Goal: Transaction & Acquisition: Purchase product/service

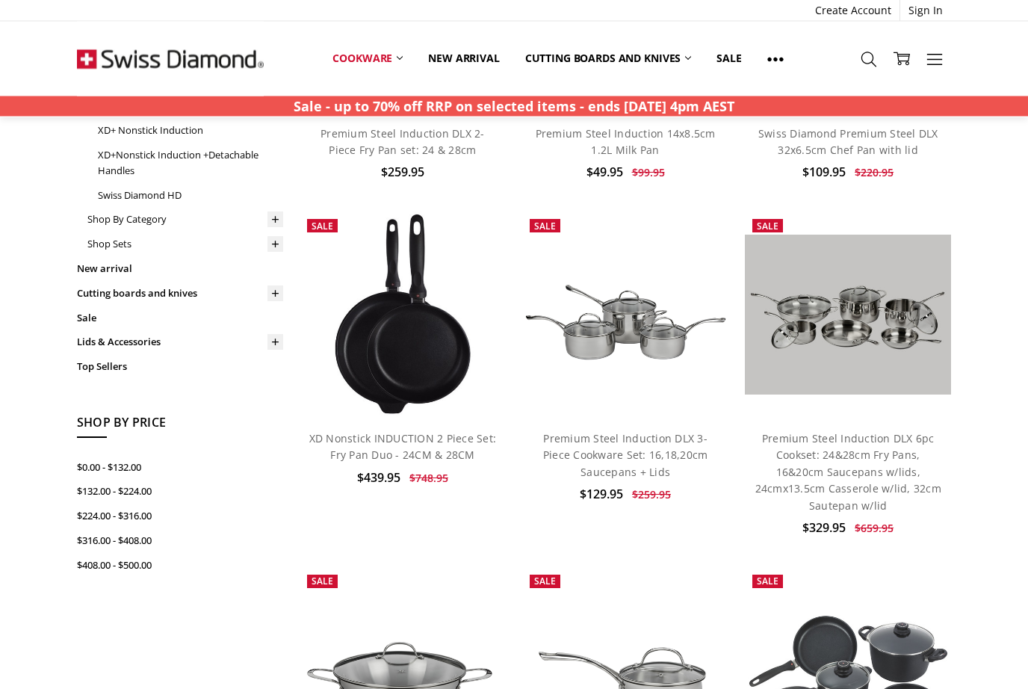
scroll to position [352, 0]
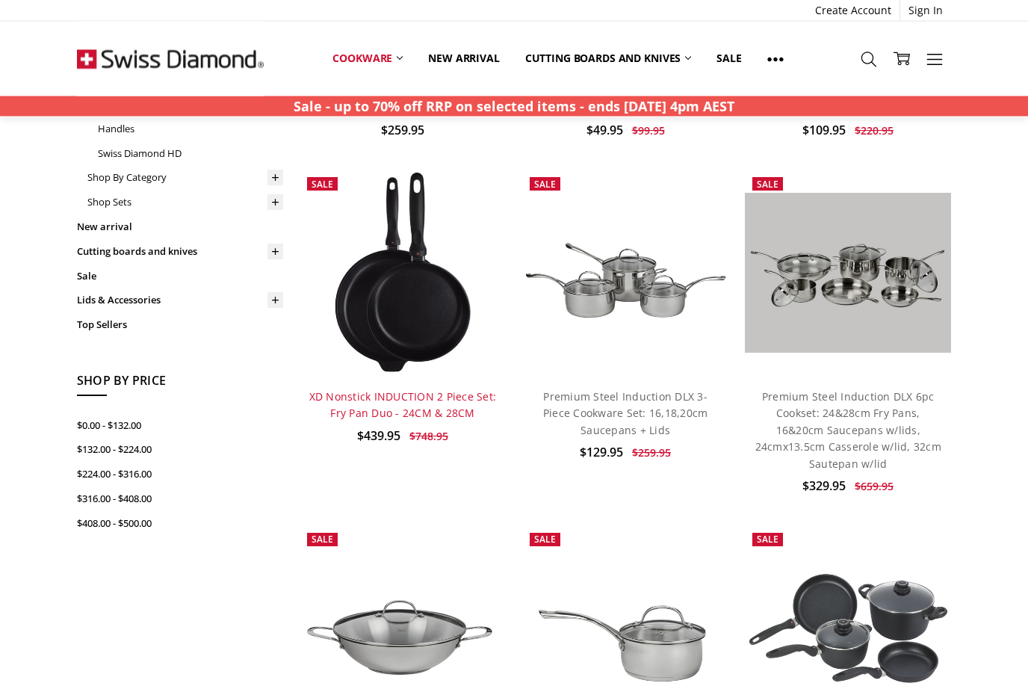
click at [398, 401] on link "XD Nonstick INDUCTION 2 Piece Set: Fry Pan Duo - 24CM & 28CM" at bounding box center [403, 405] width 188 height 31
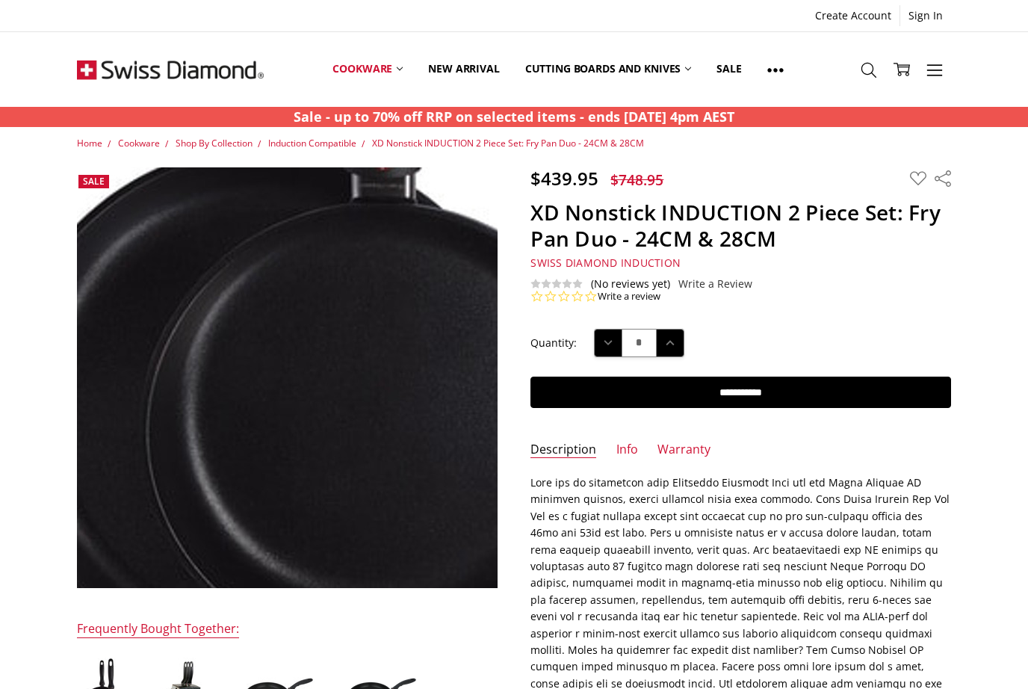
click at [242, 475] on img at bounding box center [312, 252] width 663 height 956
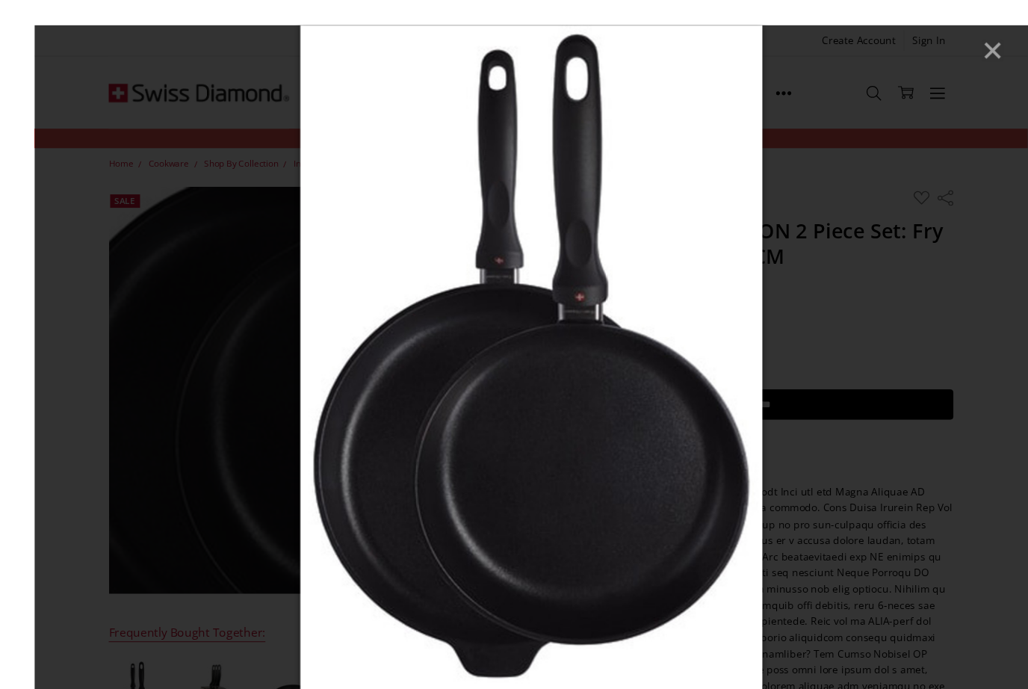
scroll to position [43, 0]
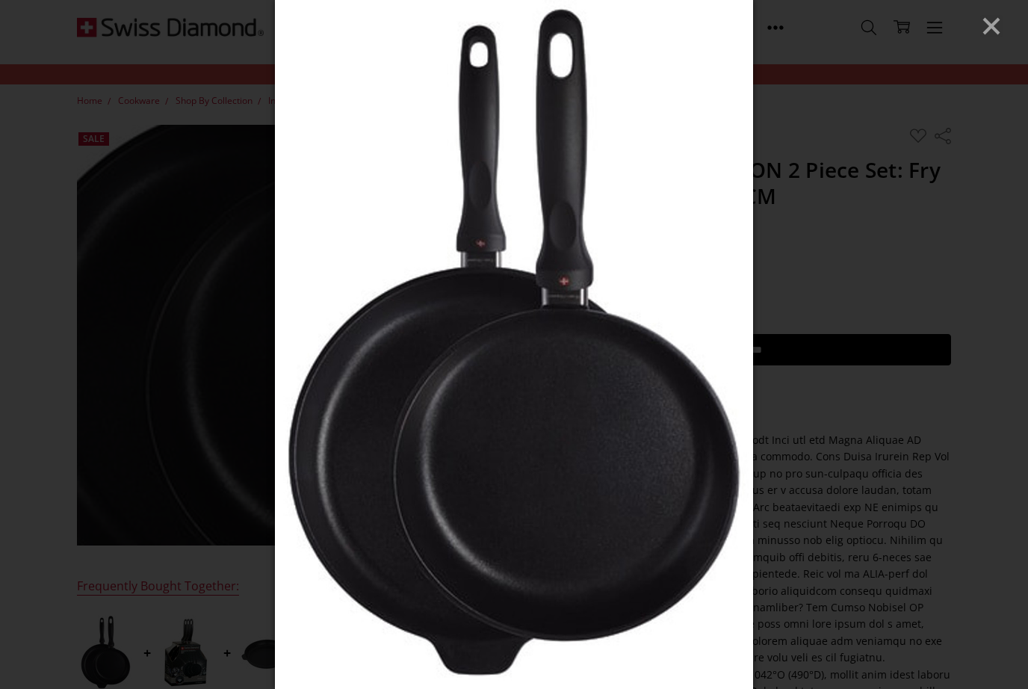
click at [987, 25] on icon "Close" at bounding box center [991, 26] width 22 height 22
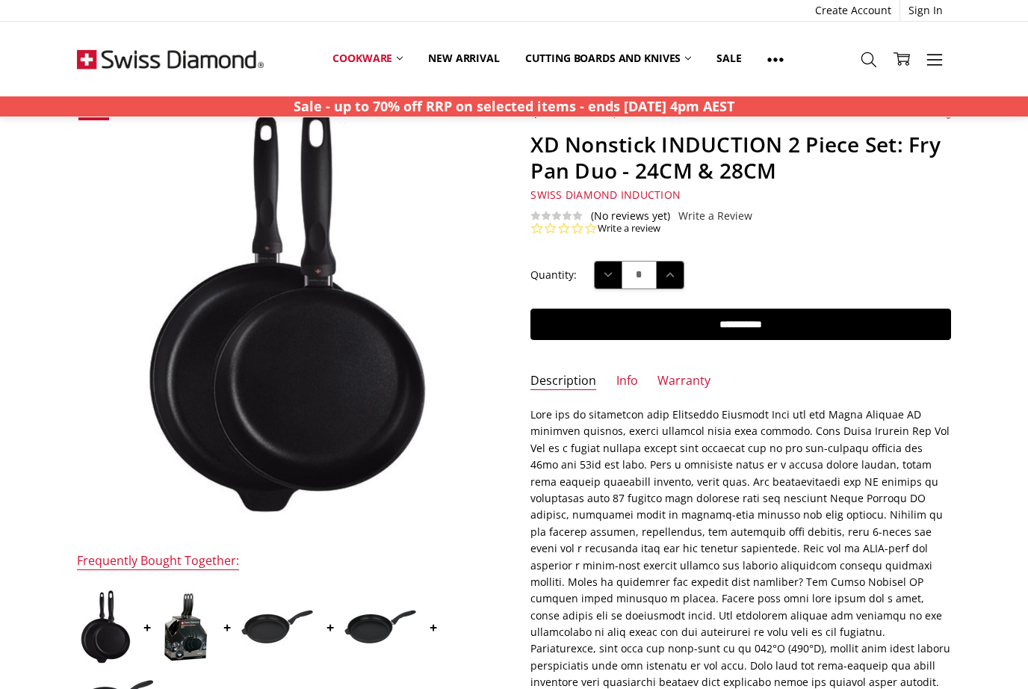
scroll to position [0, 0]
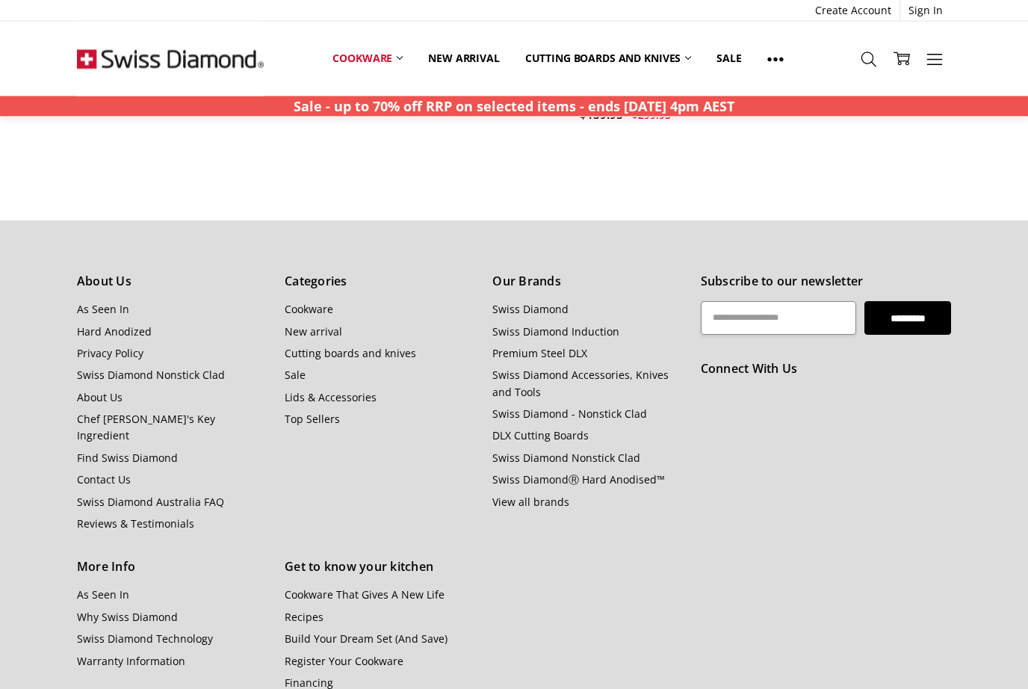
scroll to position [4813, 0]
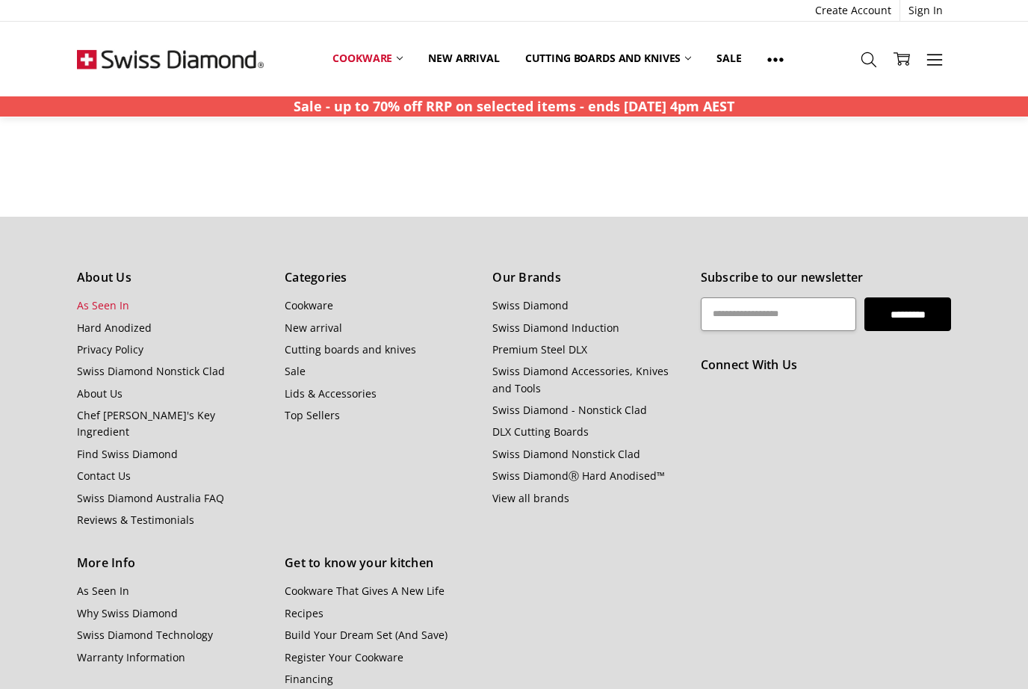
click at [98, 298] on link "As Seen In" at bounding box center [103, 305] width 52 height 14
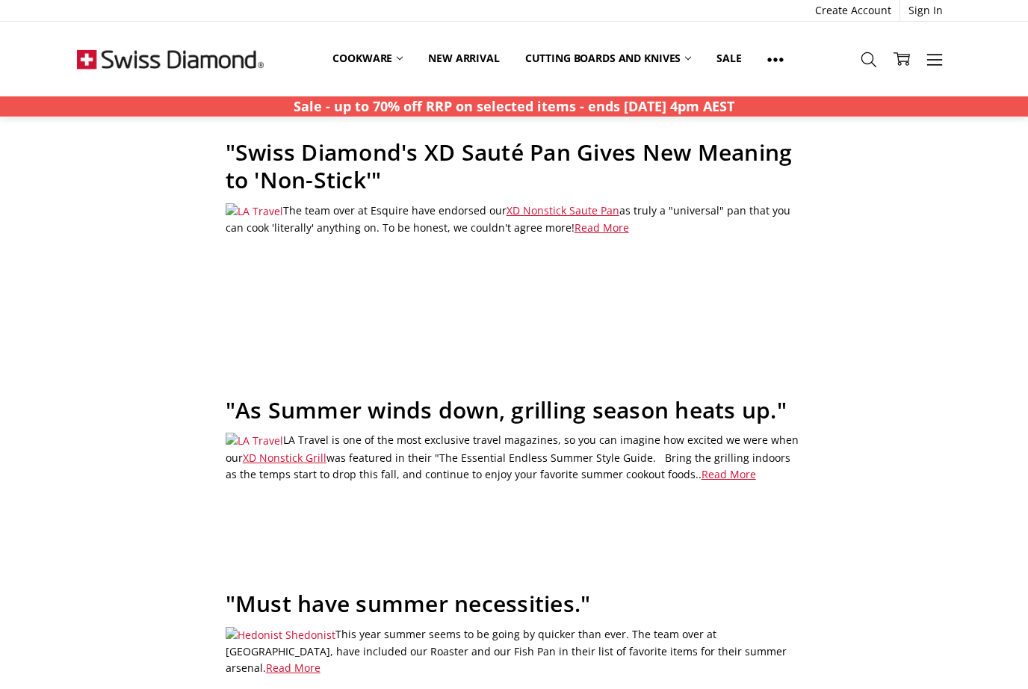
scroll to position [506, 0]
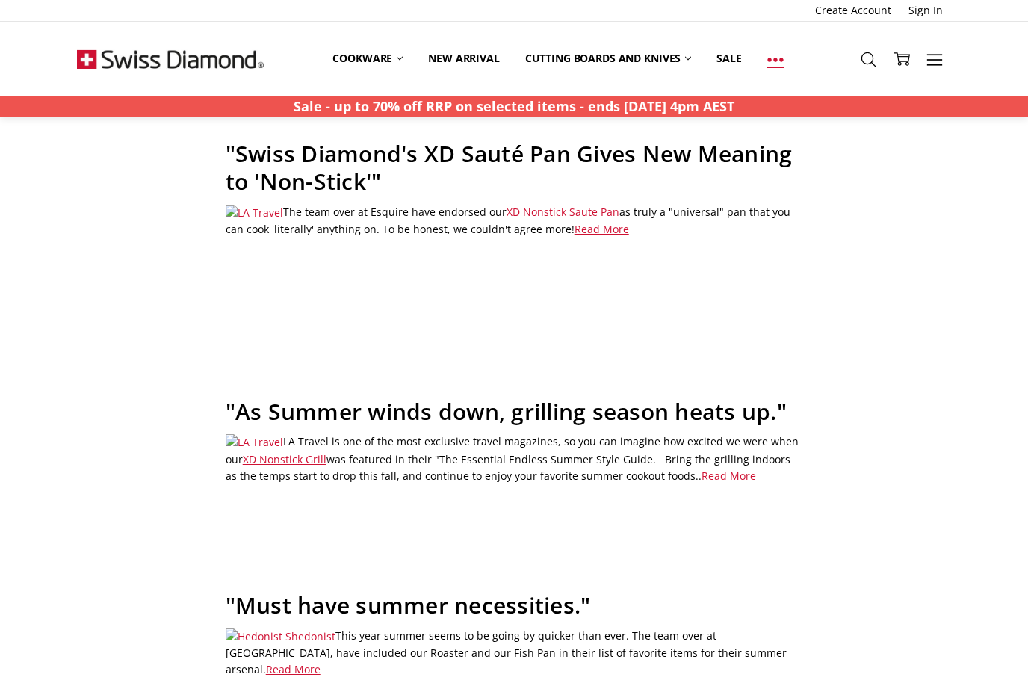
click at [784, 54] on icon at bounding box center [775, 60] width 16 height 16
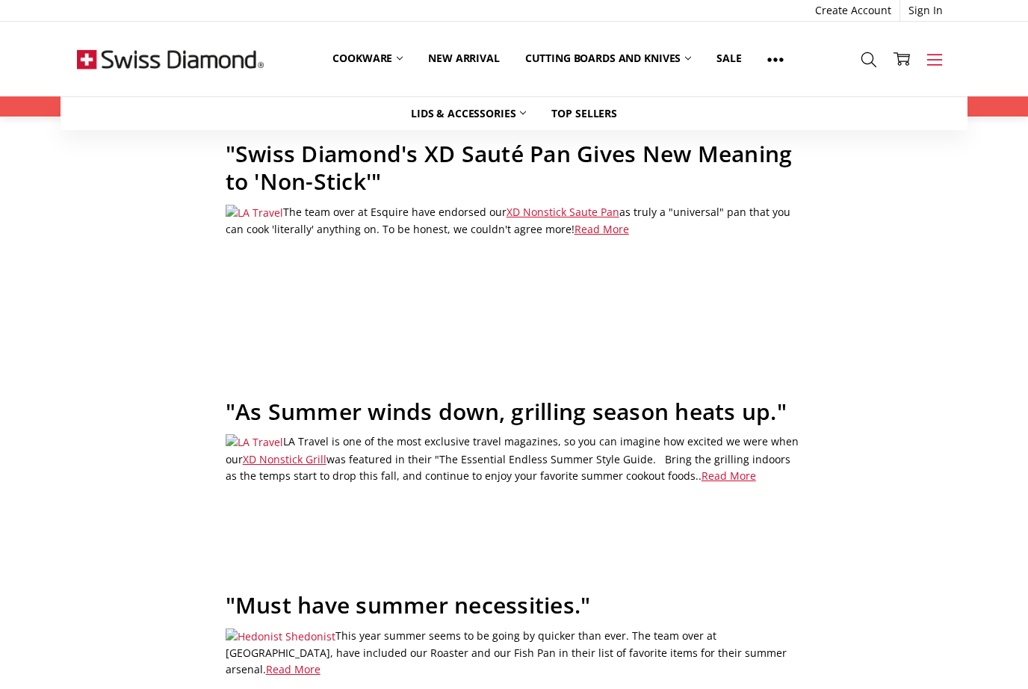
click at [942, 57] on icon at bounding box center [935, 60] width 16 height 16
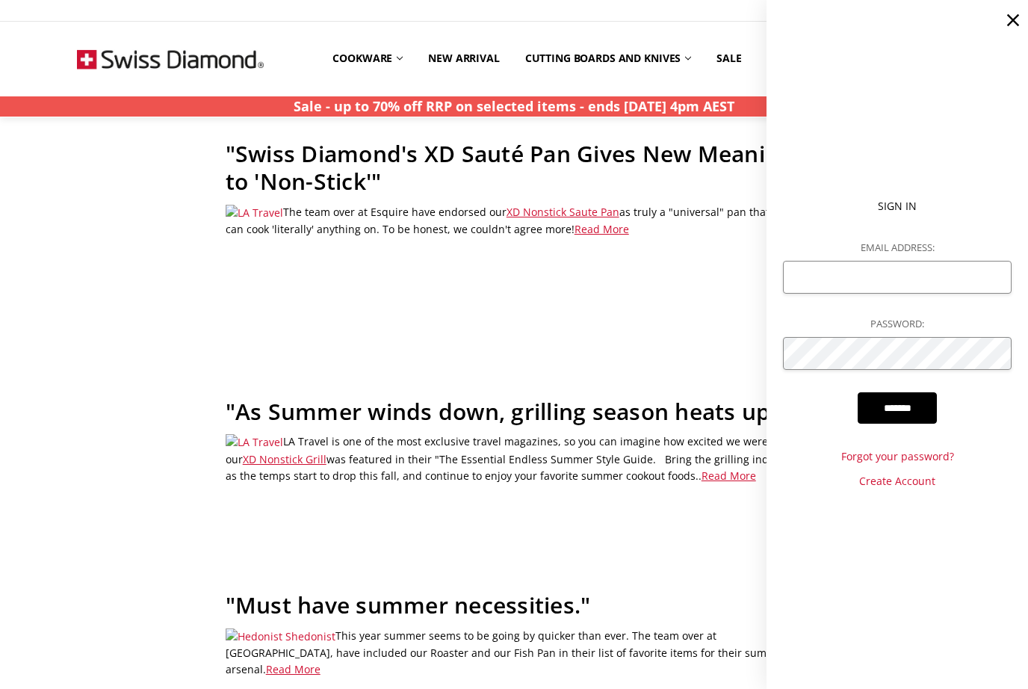
click at [906, 554] on ul "Sign In Email Address: Password: ******* Forgot your password? Create Account" at bounding box center [898, 344] width 262 height 689
click at [1017, 14] on icon at bounding box center [1013, 20] width 21 height 21
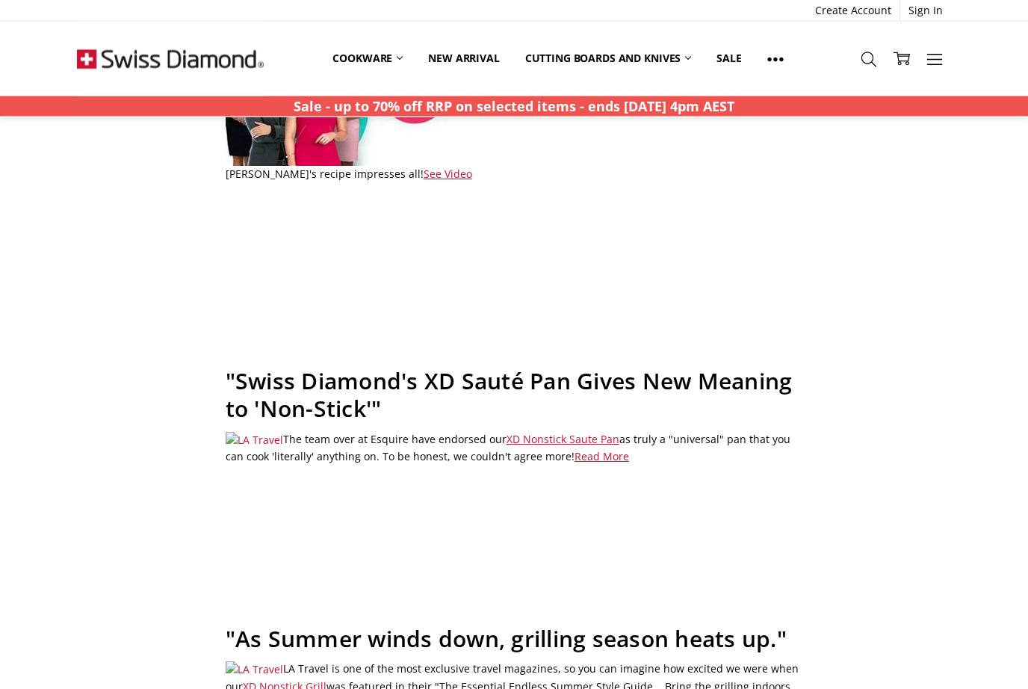
scroll to position [0, 0]
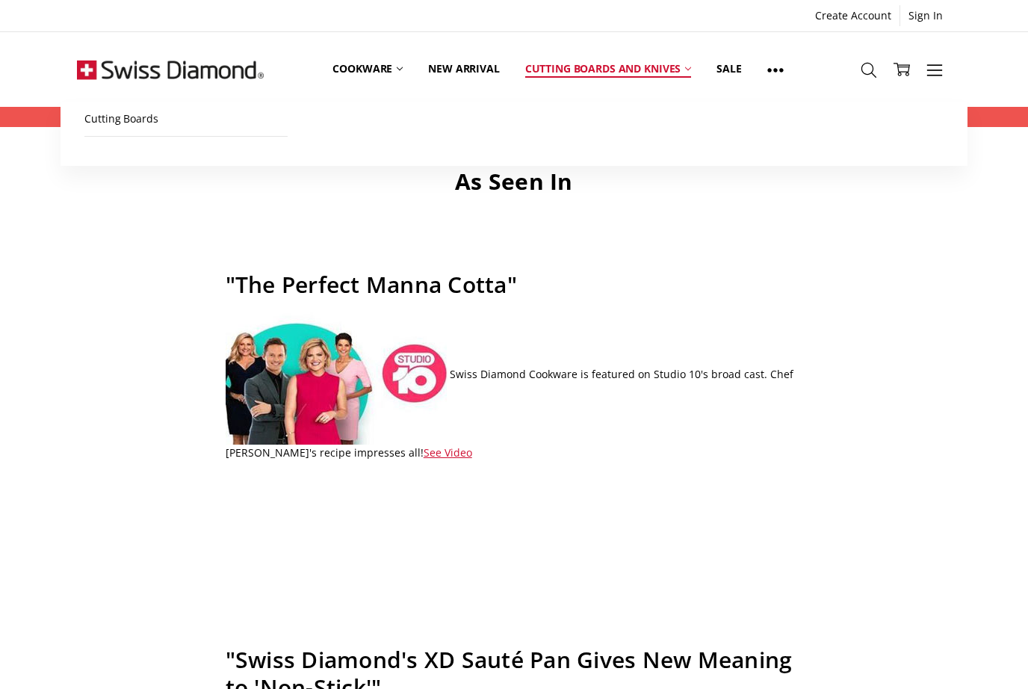
click at [661, 71] on link "Cutting boards and knives" at bounding box center [609, 69] width 192 height 66
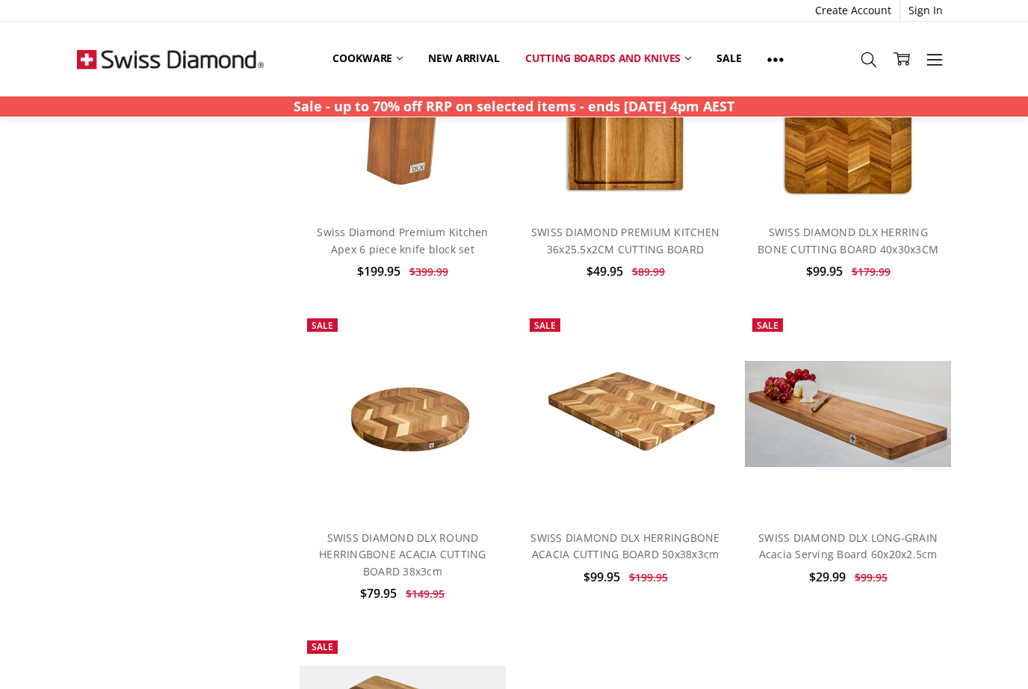
scroll to position [532, 0]
